Goal: Navigation & Orientation: Find specific page/section

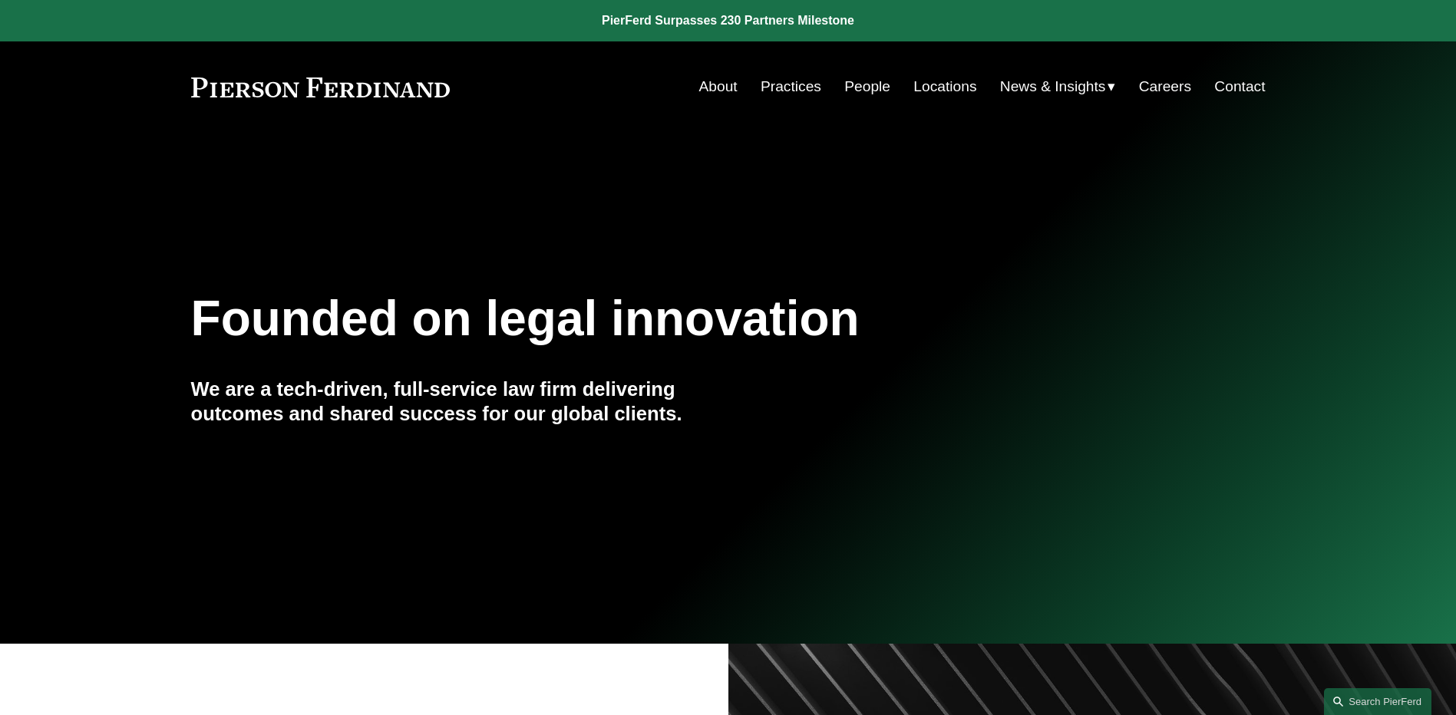
click at [863, 90] on link "People" at bounding box center [867, 86] width 46 height 29
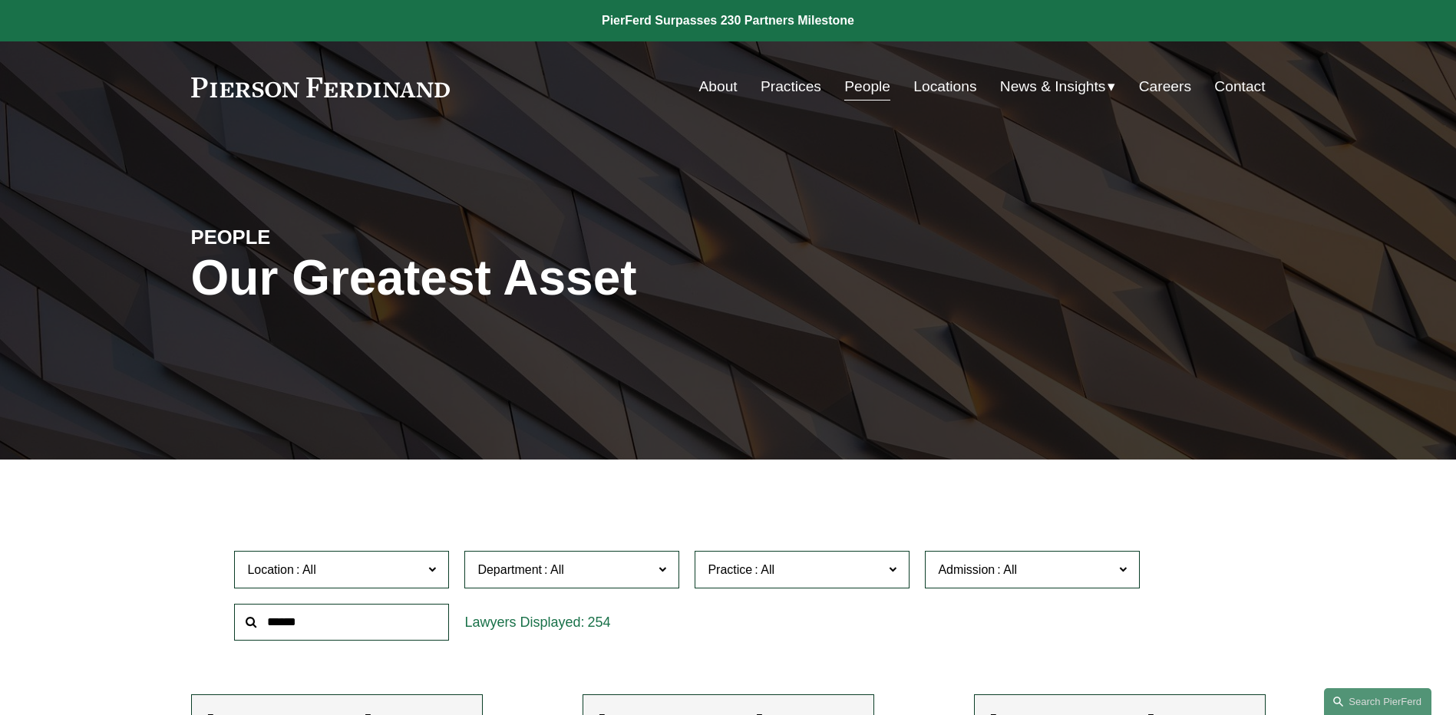
click at [0, 0] on span "News" at bounding box center [0, 0] width 0 height 0
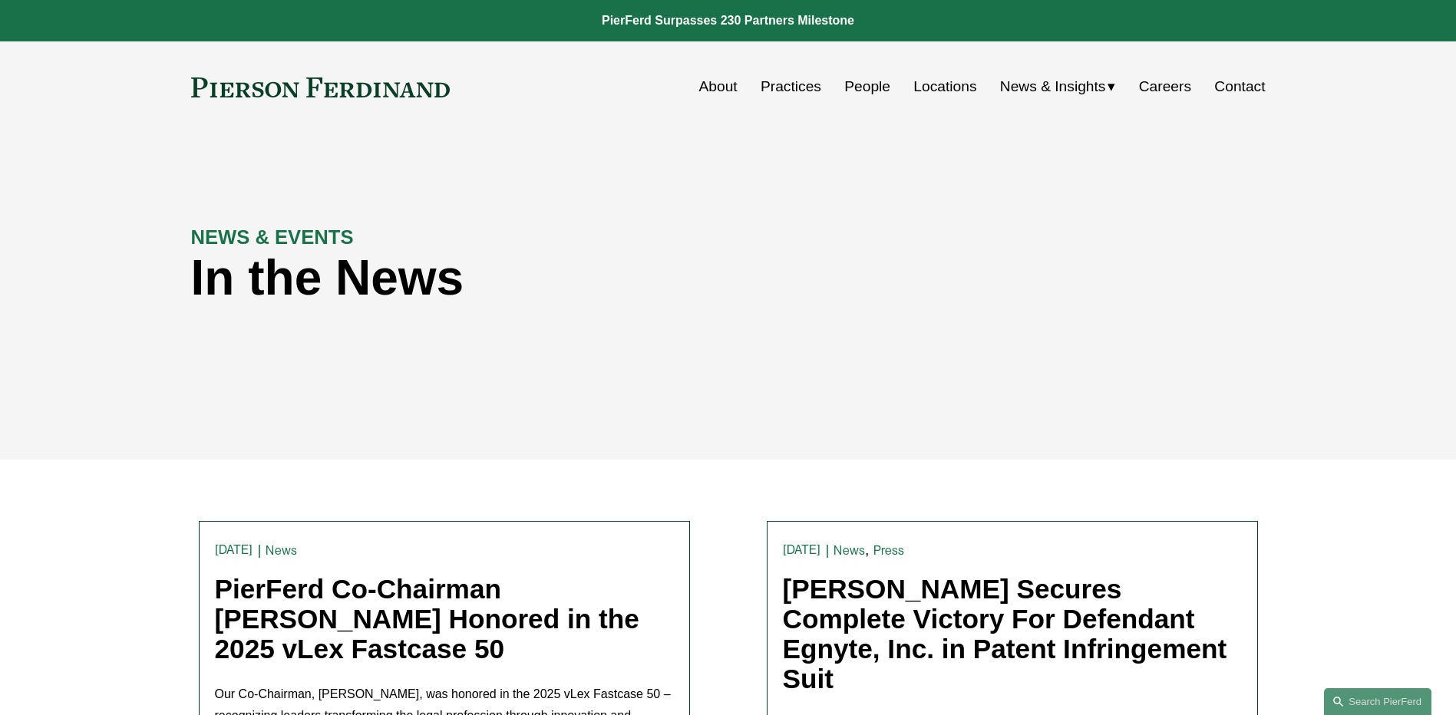
click at [846, 84] on link "People" at bounding box center [867, 86] width 46 height 29
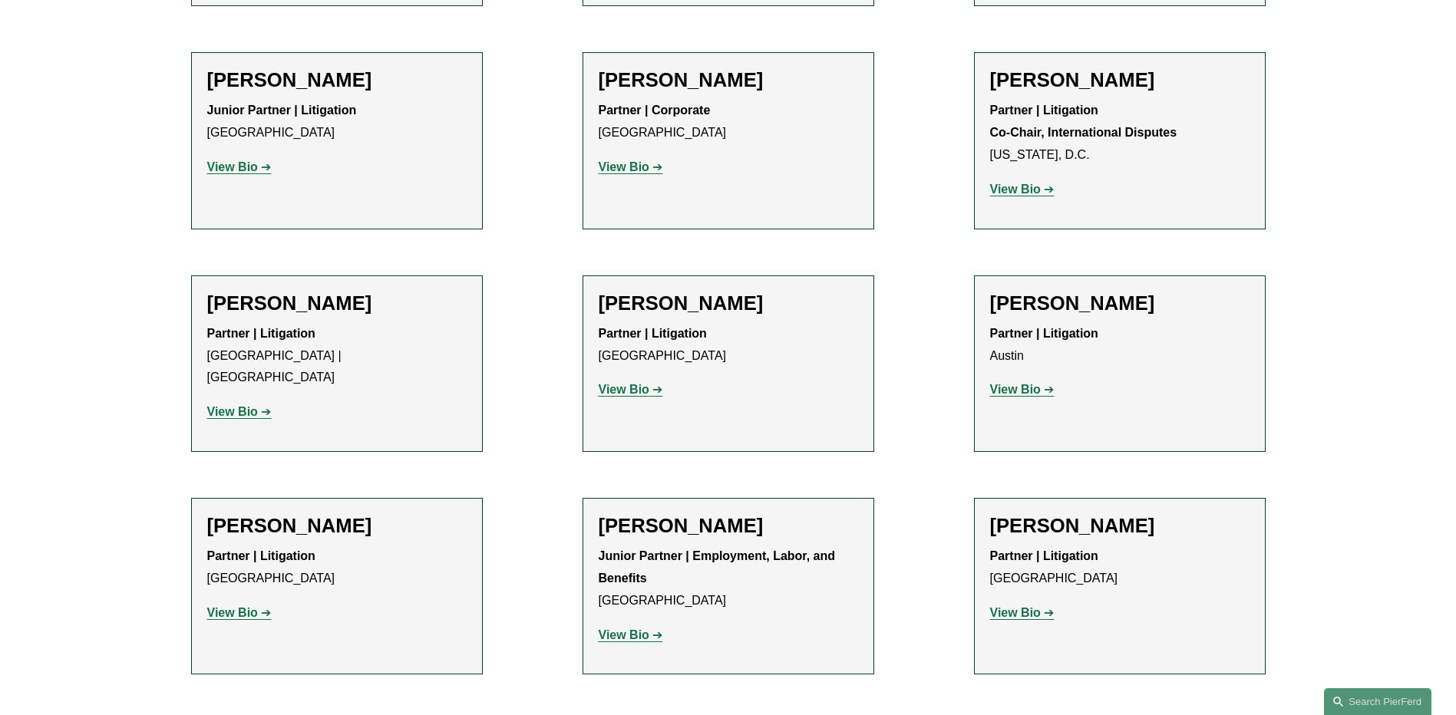
scroll to position [2609, 0]
